Goal: Navigation & Orientation: Understand site structure

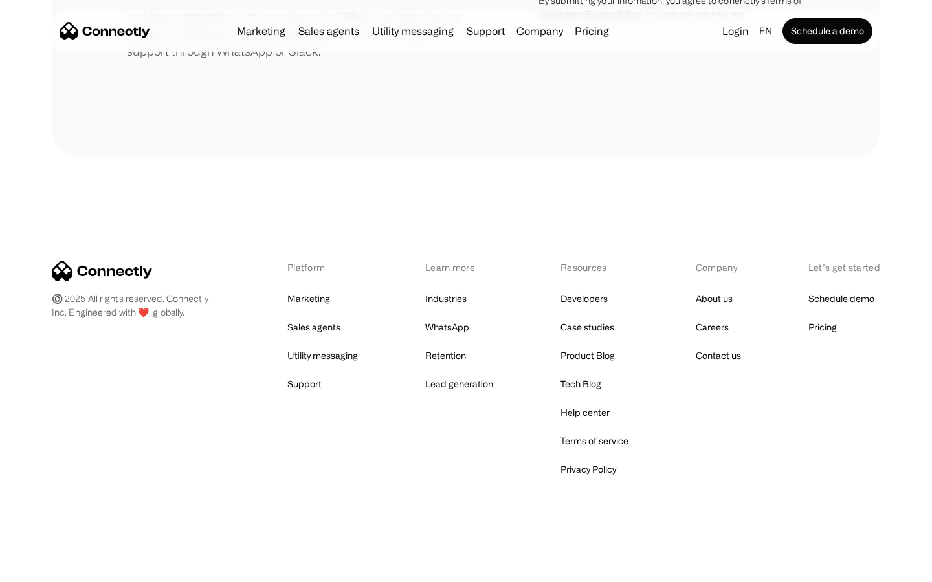
scroll to position [601, 0]
